Goal: Information Seeking & Learning: Learn about a topic

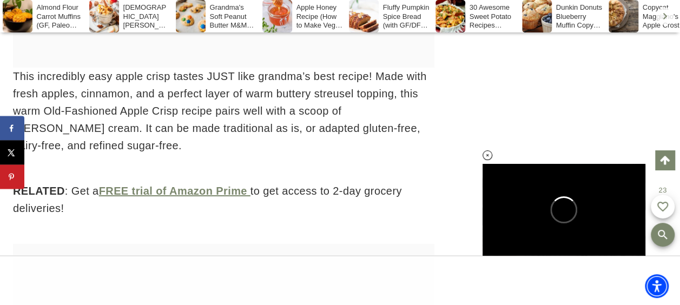
scroll to position [1984, 0]
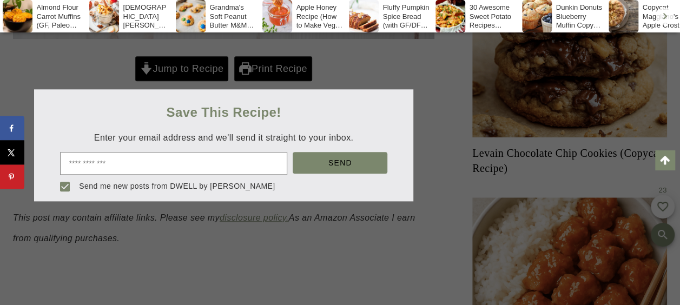
scroll to position [562, 0]
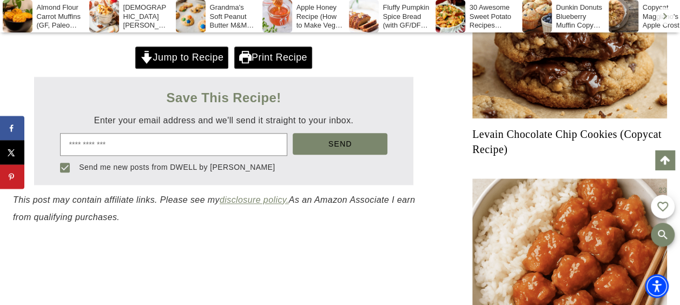
click at [667, 159] on link "Scroll to top" at bounding box center [664, 159] width 19 height 19
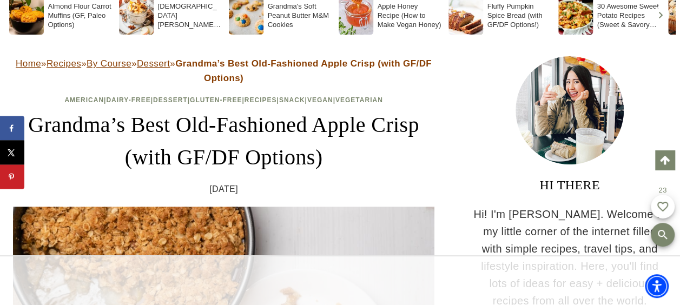
scroll to position [104, 0]
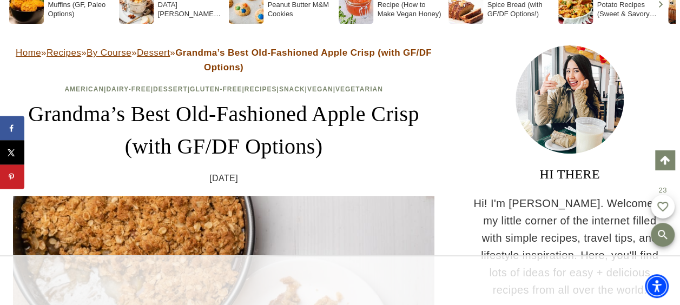
click at [78, 54] on link "Recipes" at bounding box center [63, 53] width 35 height 10
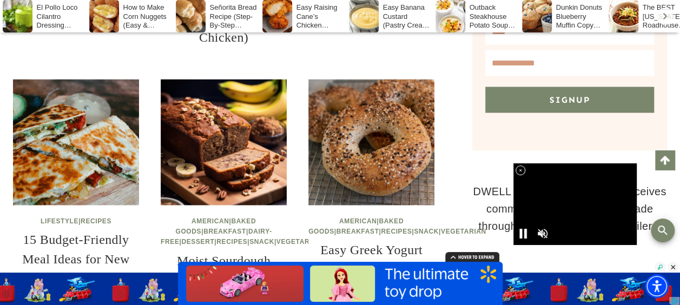
click at [114, 140] on img at bounding box center [76, 142] width 126 height 126
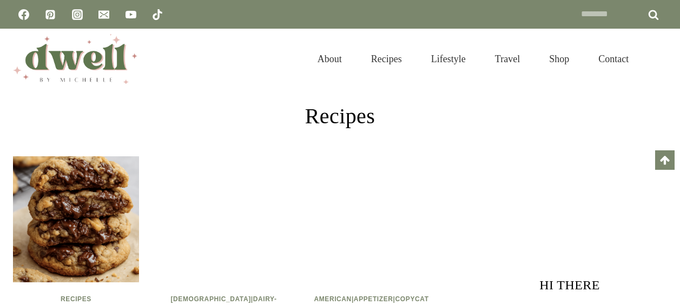
scroll to position [1106, 0]
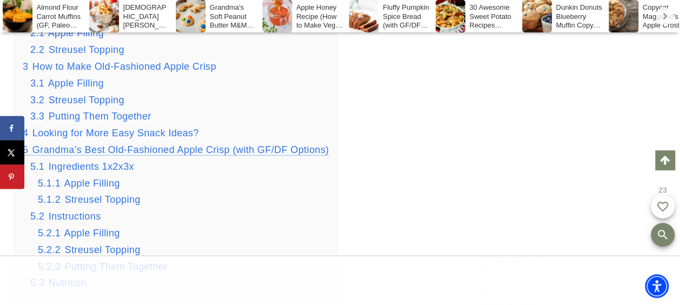
click at [144, 151] on span "Grandma’s Best Old-Fashioned Apple Crisp (with GF/DF Options)" at bounding box center [180, 149] width 296 height 11
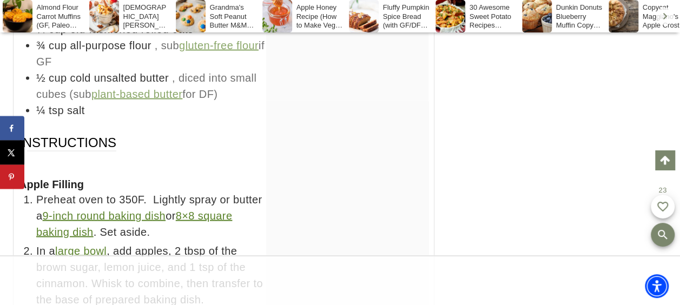
scroll to position [7173, 0]
